Goal: Find contact information: Find contact information

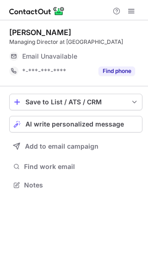
scroll to position [179, 148]
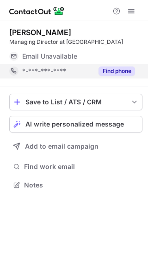
click at [121, 69] on button "Find phone" at bounding box center [116, 70] width 36 height 9
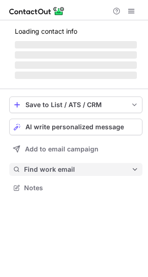
scroll to position [193, 148]
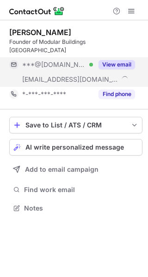
click at [110, 60] on button "View email" at bounding box center [116, 64] width 36 height 9
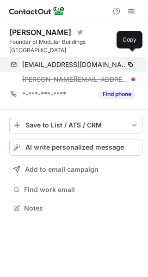
click at [131, 61] on span at bounding box center [130, 64] width 7 height 7
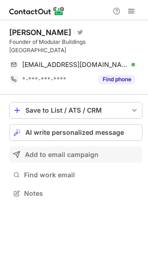
scroll to position [179, 148]
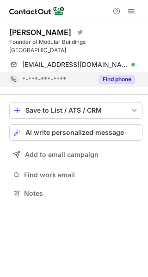
click at [102, 75] on button "Find phone" at bounding box center [116, 79] width 36 height 9
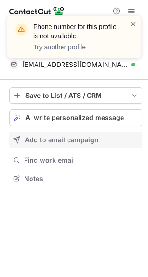
scroll to position [164, 148]
